Goal: Task Accomplishment & Management: Manage account settings

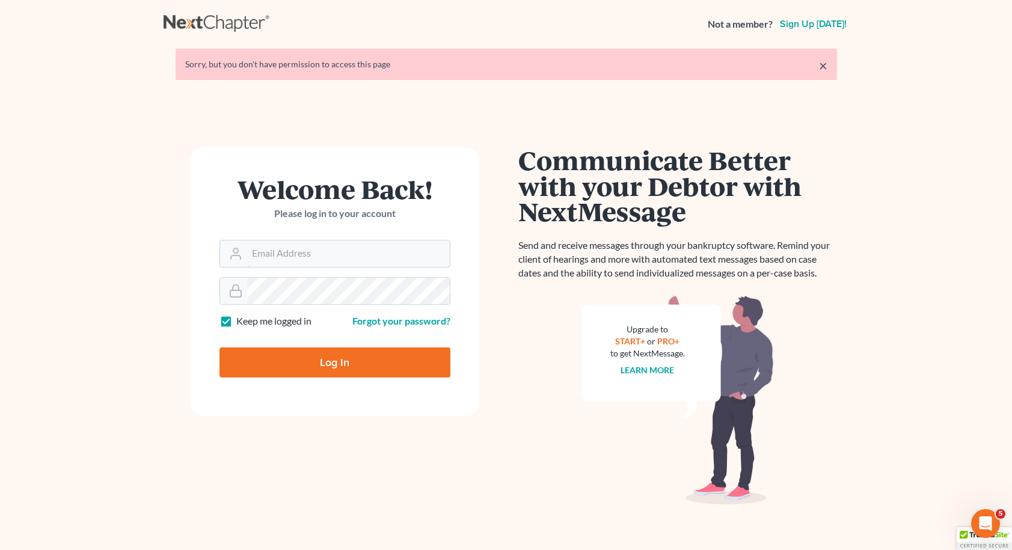
type input "[EMAIL_ADDRESS][DOMAIN_NAME]"
click at [334, 361] on input "Log In" at bounding box center [334, 362] width 231 height 30
type input "Thinking..."
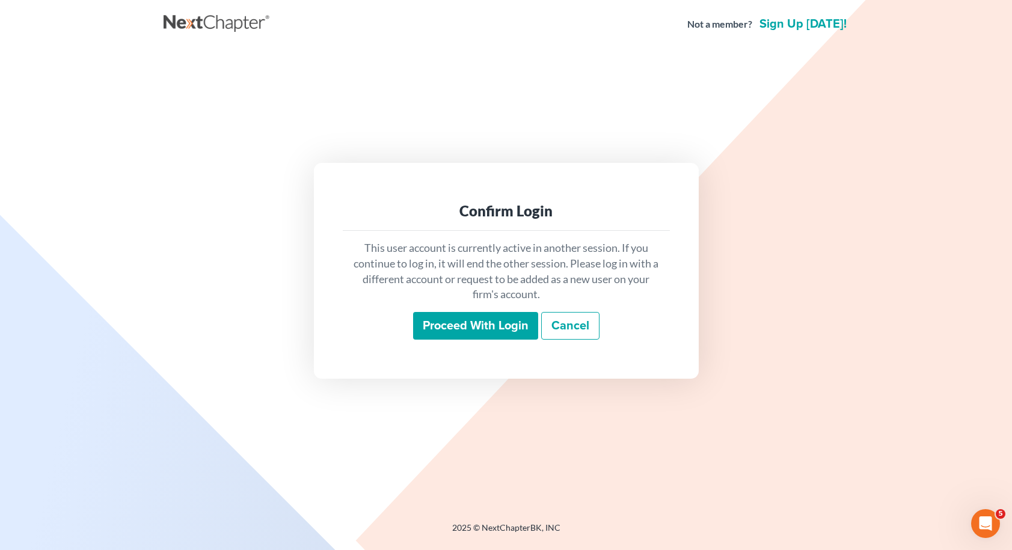
click at [517, 327] on input "Proceed with login" at bounding box center [475, 326] width 125 height 28
